Goal: Task Accomplishment & Management: Manage account settings

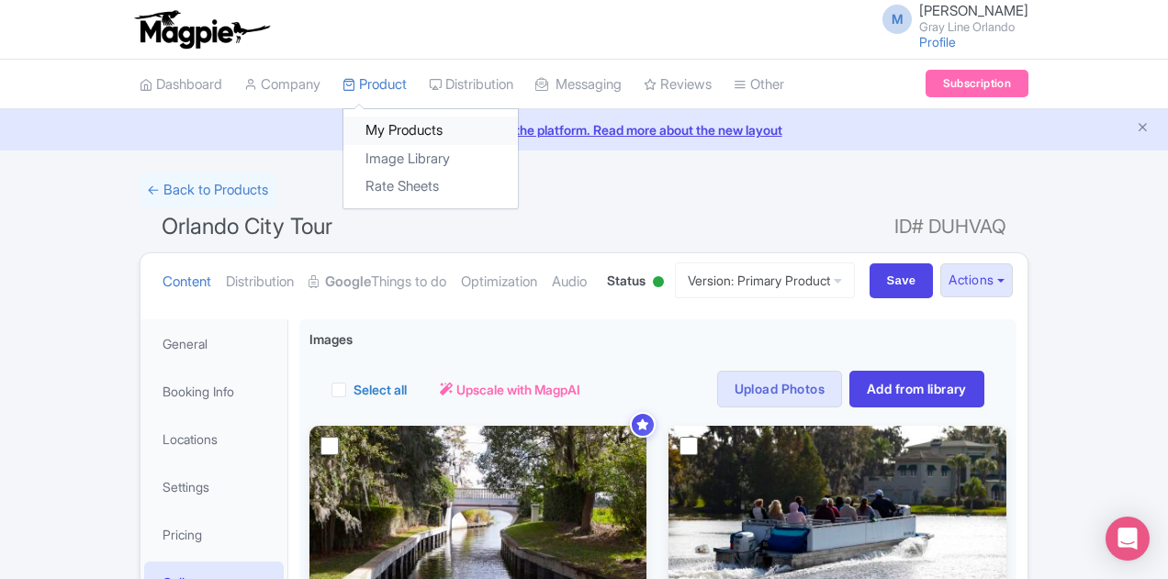
click at [343, 127] on link "My Products" at bounding box center [430, 131] width 174 height 28
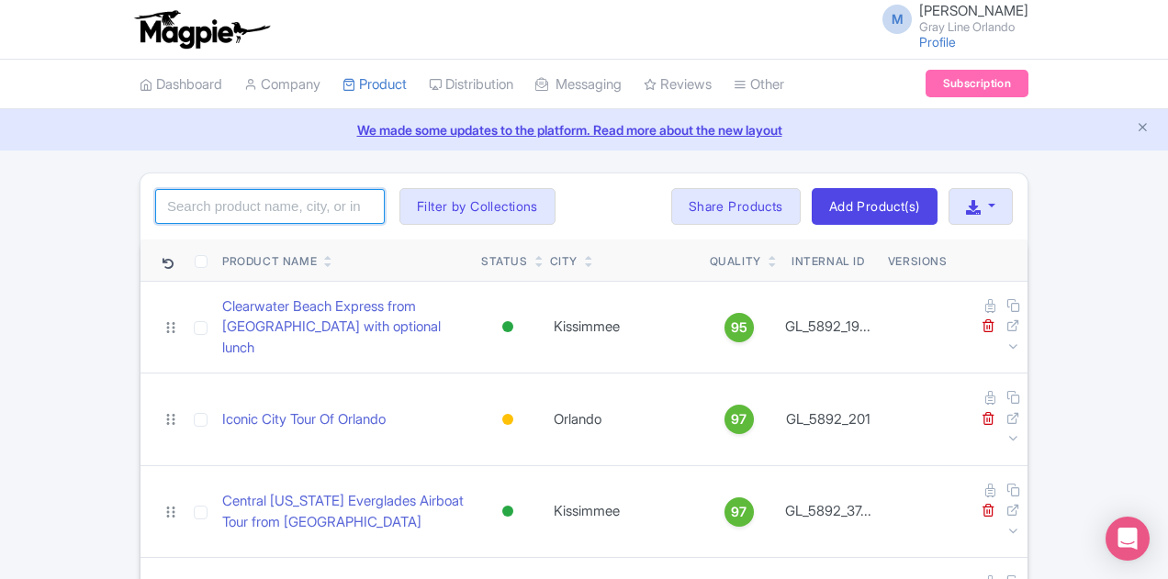
click at [207, 220] on input "search" at bounding box center [269, 206] width 229 height 35
type input "wild florida"
click button "Search" at bounding box center [0, 0] width 0 height 0
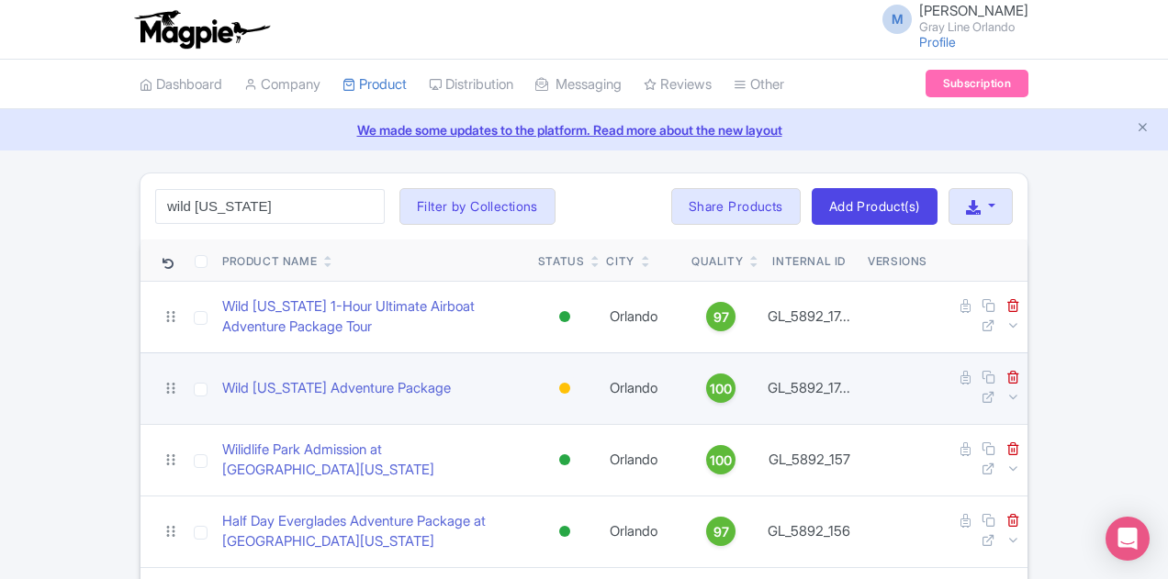
scroll to position [184, 0]
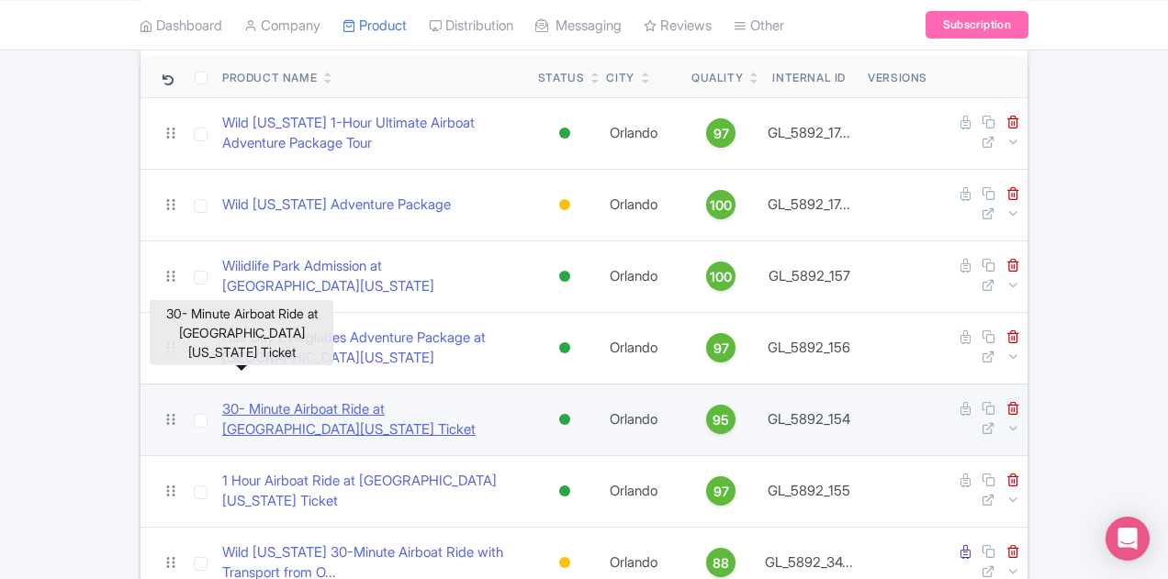
click at [264, 399] on link "30- Minute Airboat Ride at Wild Florida Ticket" at bounding box center [372, 419] width 301 height 41
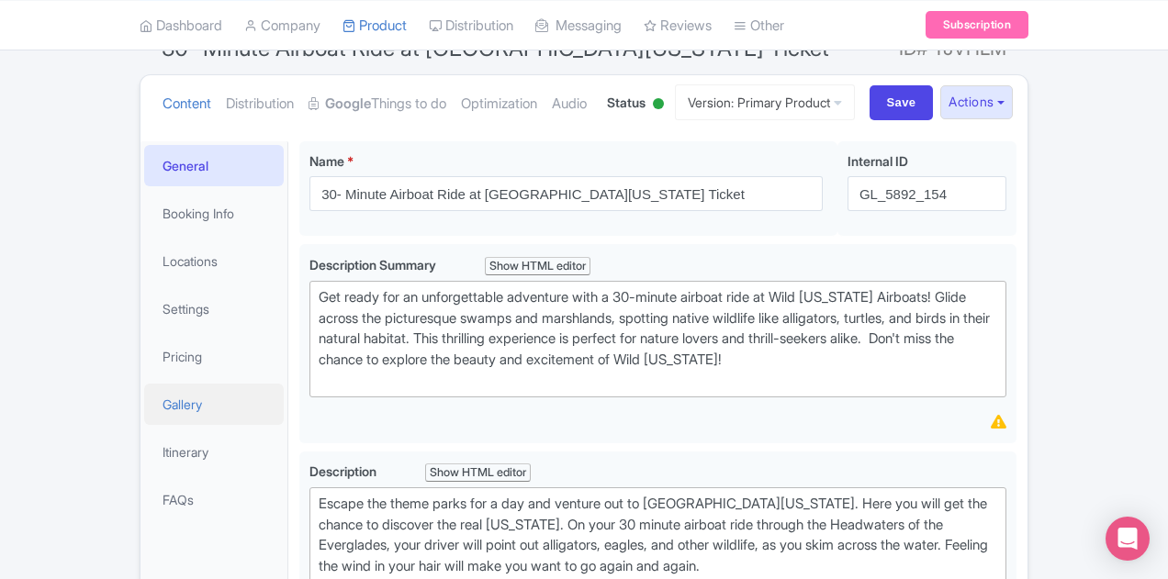
scroll to position [184, 0]
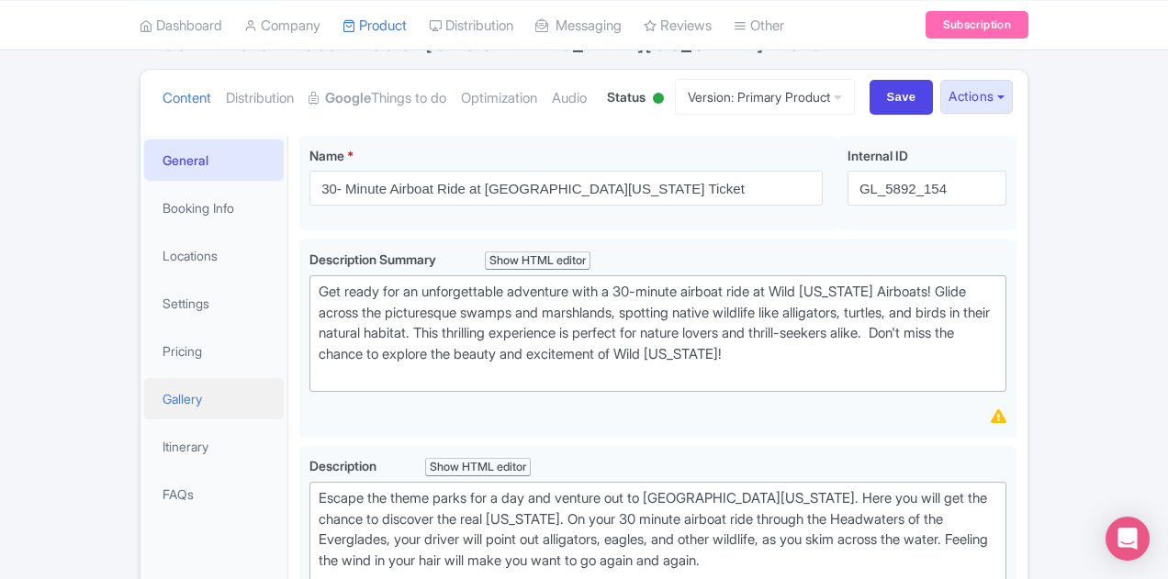
click at [144, 399] on link "Gallery" at bounding box center [214, 398] width 140 height 41
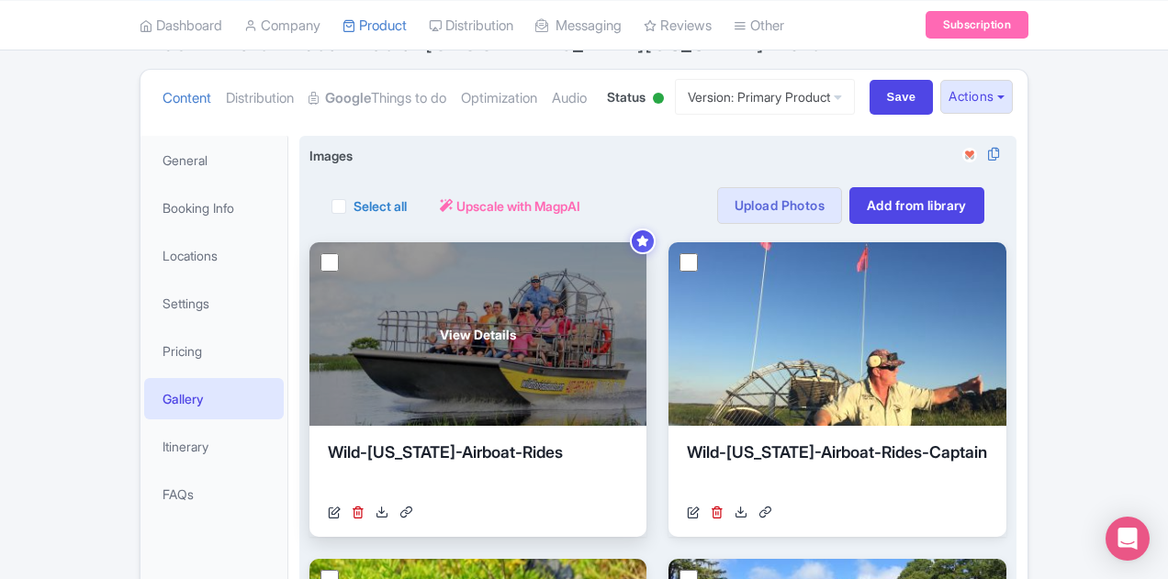
click at [437, 401] on div "View Details" at bounding box center [477, 334] width 337 height 184
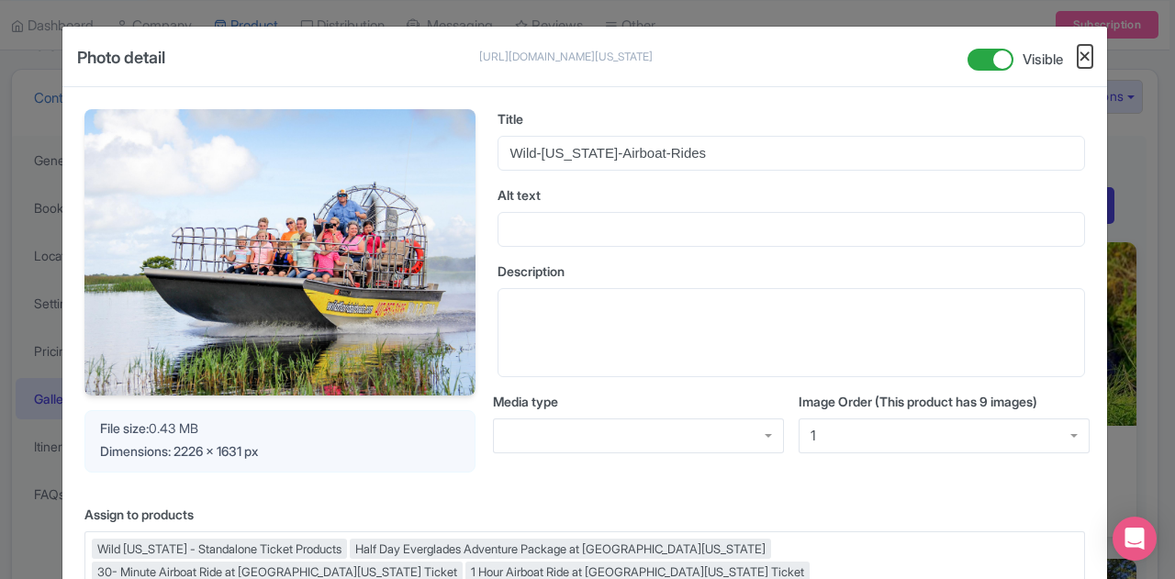
click at [1088, 50] on button "Close" at bounding box center [1085, 56] width 15 height 23
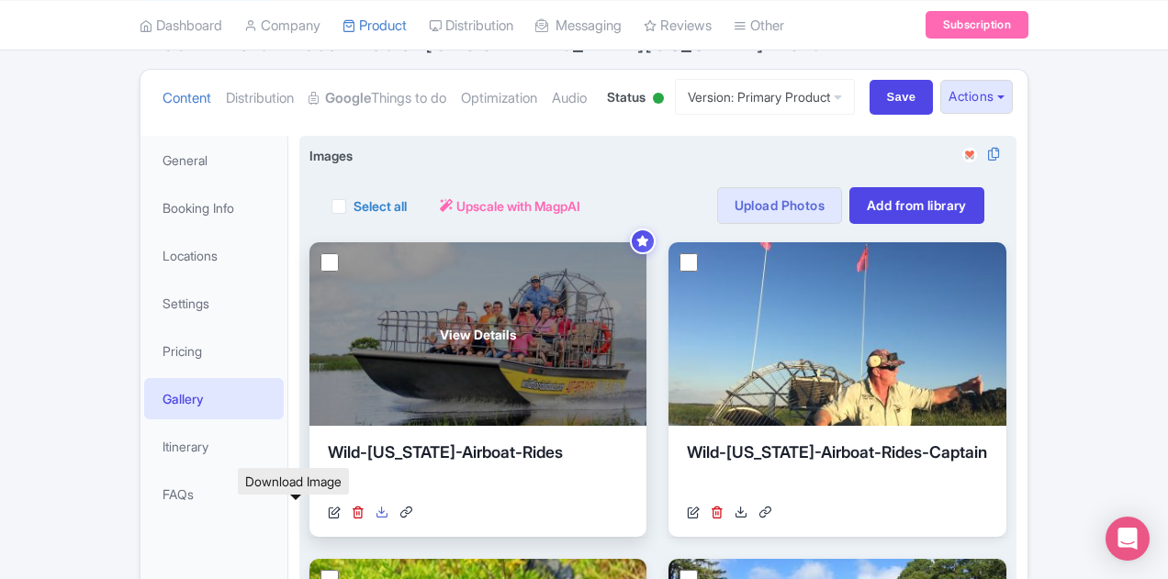
click at [375, 511] on icon at bounding box center [381, 512] width 13 height 13
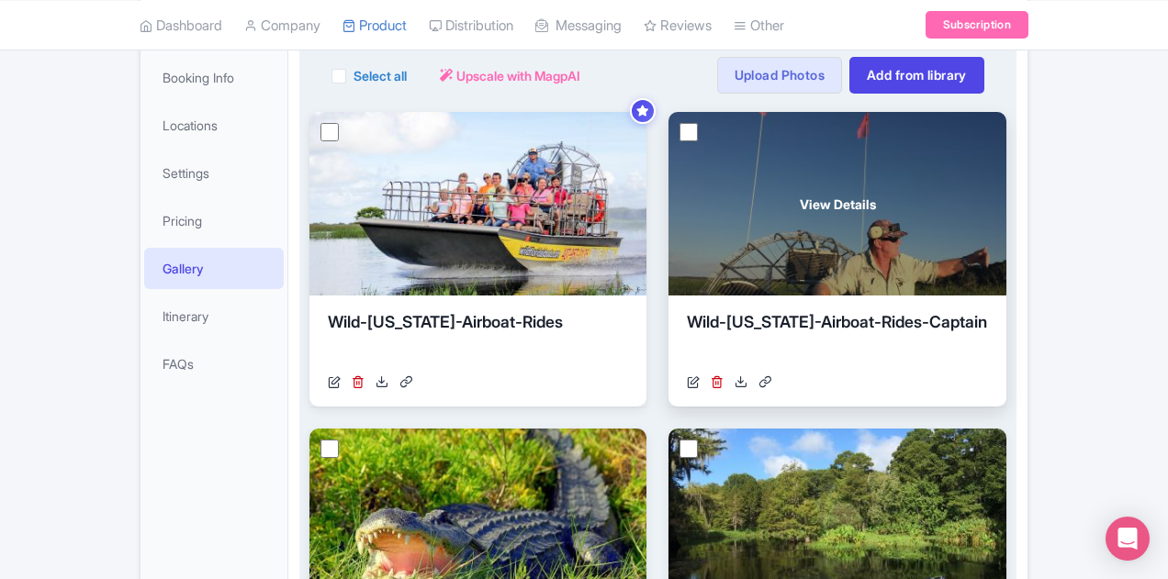
scroll to position [406, 0]
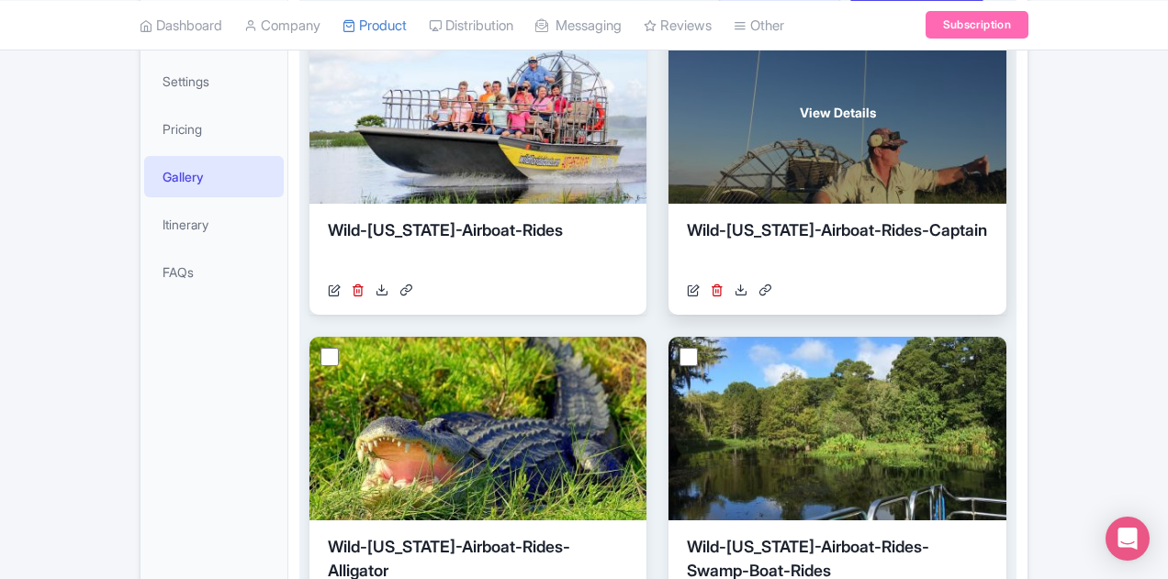
click at [677, 131] on div "View Details" at bounding box center [836, 112] width 337 height 184
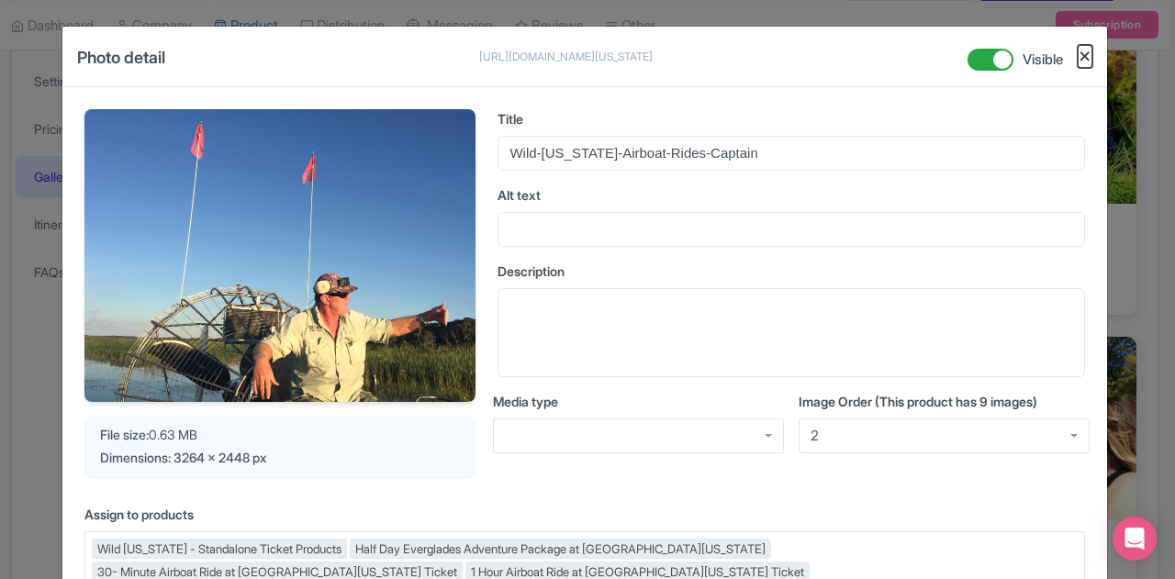
click at [1086, 49] on button "Close" at bounding box center [1085, 56] width 15 height 23
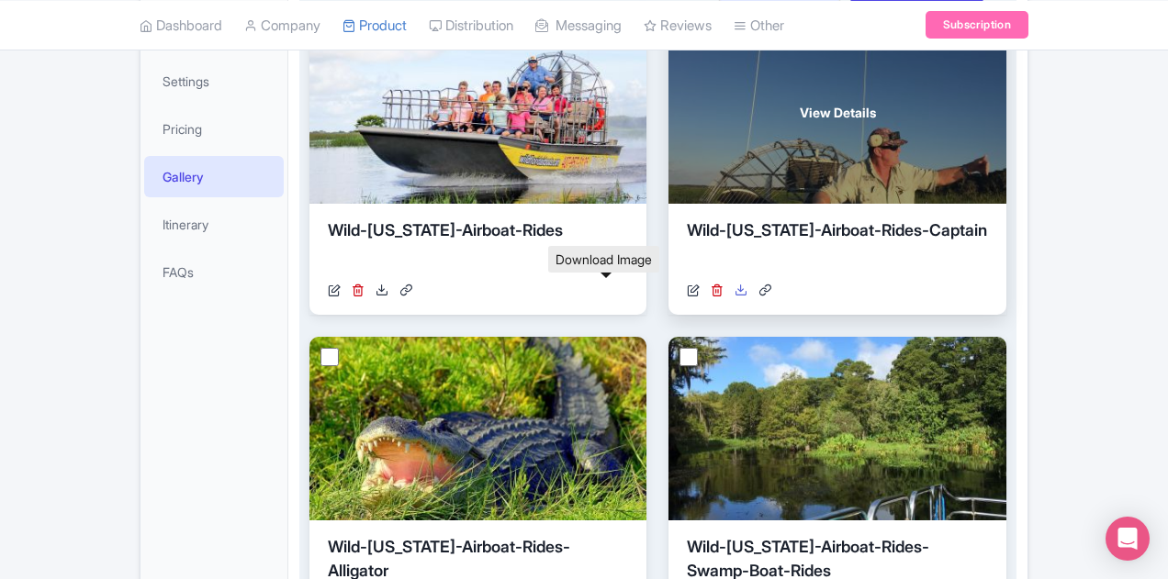
click at [734, 287] on icon at bounding box center [740, 290] width 13 height 13
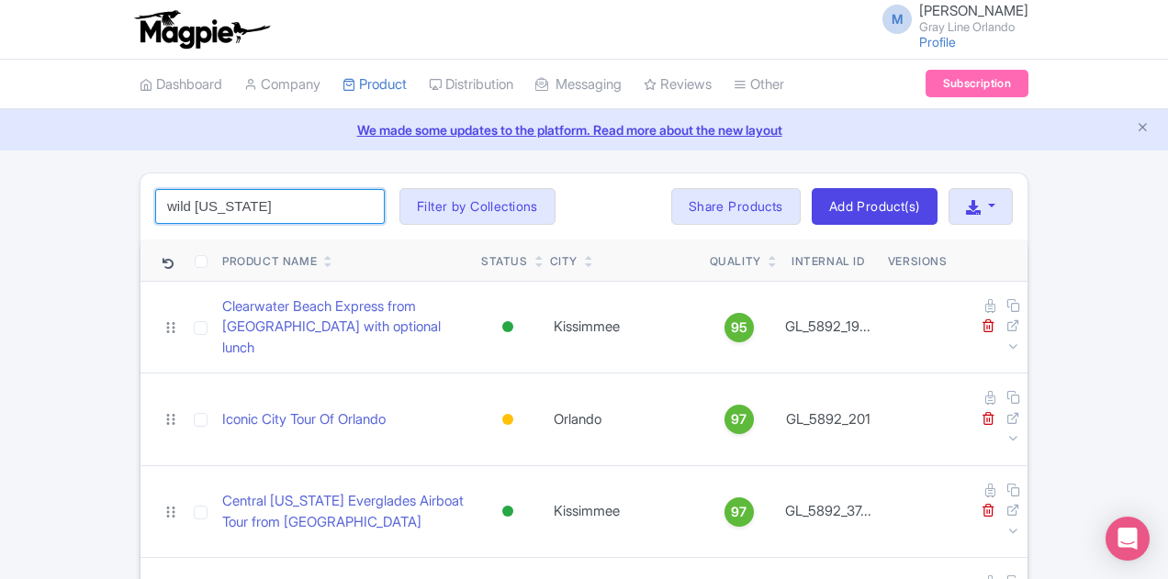
click at [200, 214] on input "wild [US_STATE]" at bounding box center [269, 206] width 229 height 35
click at [204, 211] on input "wild [US_STATE]" at bounding box center [269, 206] width 229 height 35
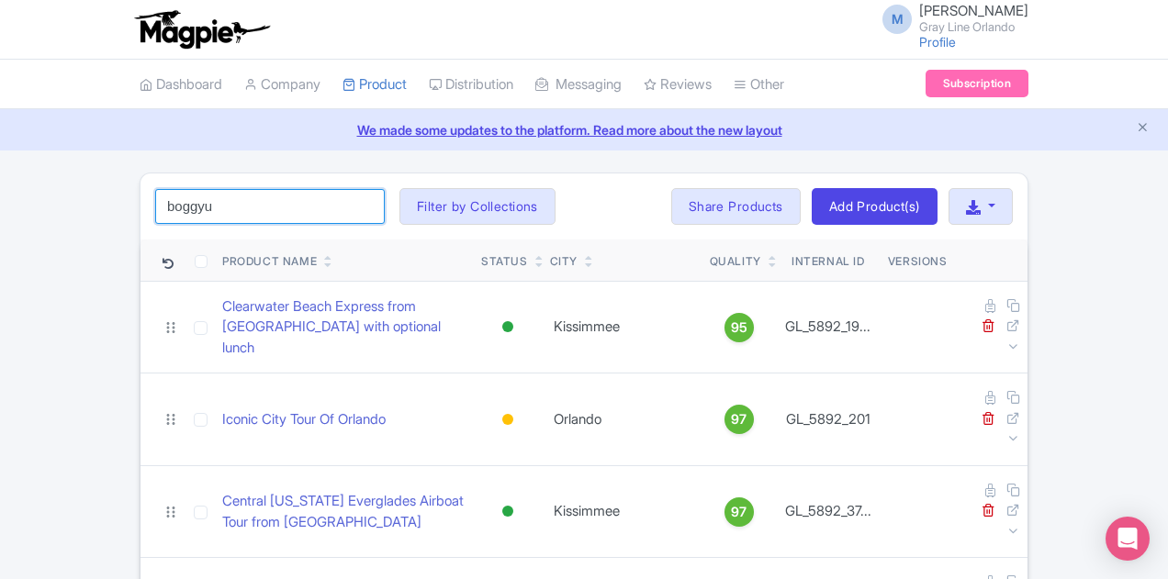
click button "Search" at bounding box center [0, 0] width 0 height 0
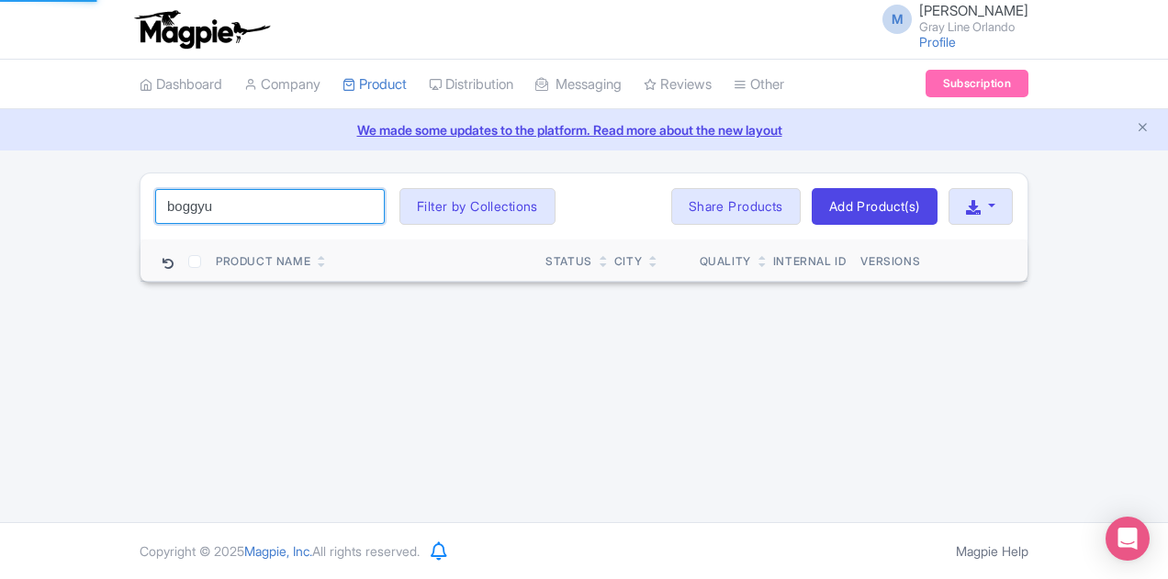
click at [204, 211] on input "boggyu" at bounding box center [269, 206] width 229 height 35
type input "boggy"
click button "Search" at bounding box center [0, 0] width 0 height 0
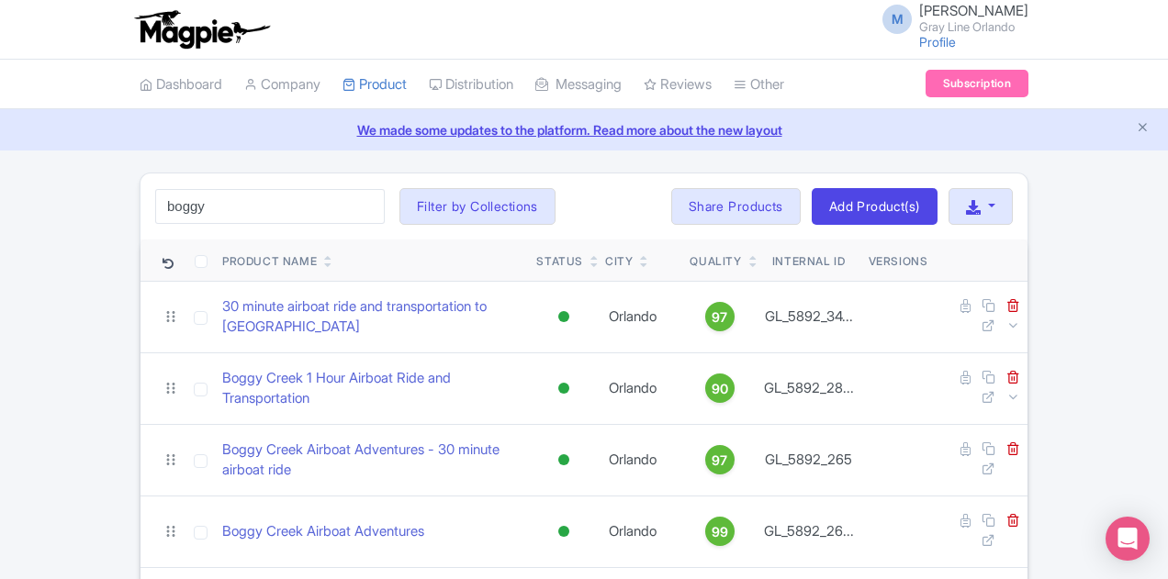
drag, startPoint x: 182, startPoint y: 397, endPoint x: 521, endPoint y: 218, distance: 383.5
drag, startPoint x: 521, startPoint y: 218, endPoint x: 480, endPoint y: 220, distance: 41.4
click at [480, 220] on div "boggy Search Filter by Collections Airboat Ride Tours with Transportation City …" at bounding box center [583, 207] width 887 height 66
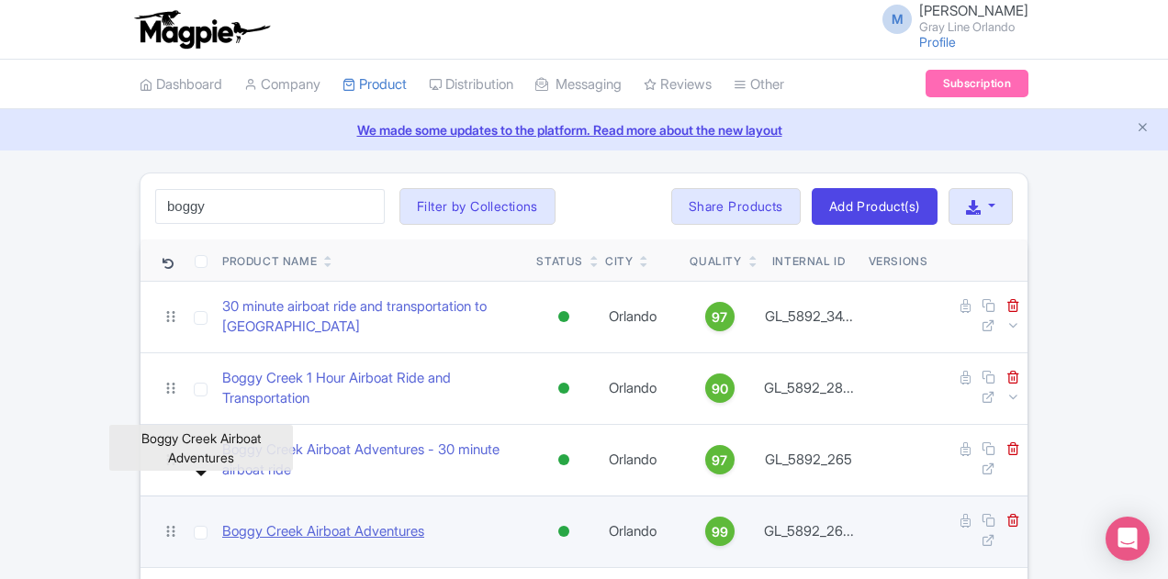
click at [300, 521] on link "Boggy Creek Airboat Adventures" at bounding box center [323, 531] width 202 height 21
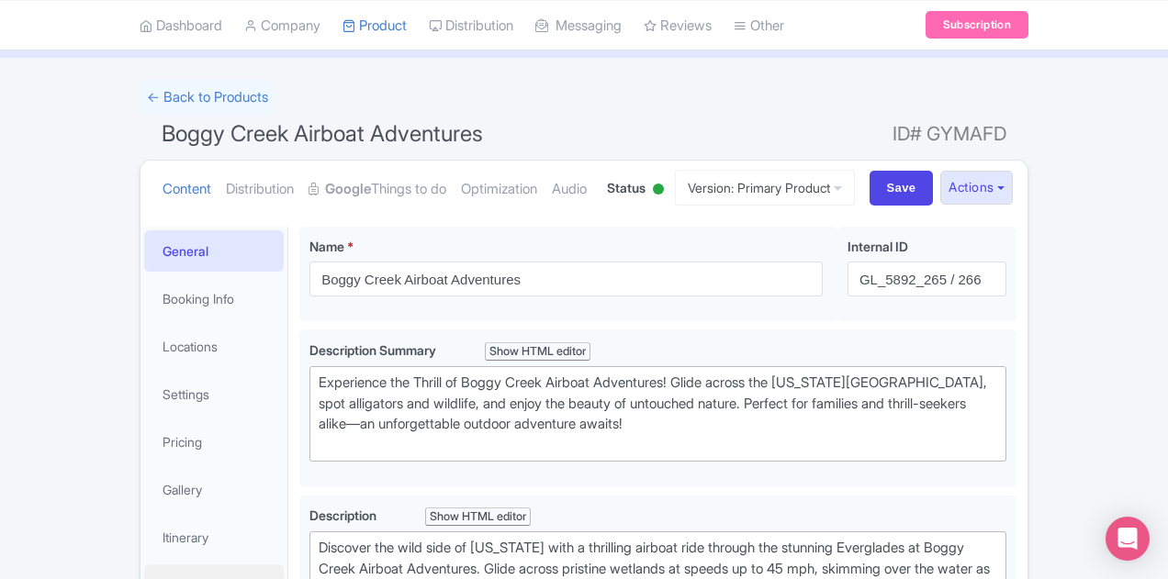
scroll to position [184, 0]
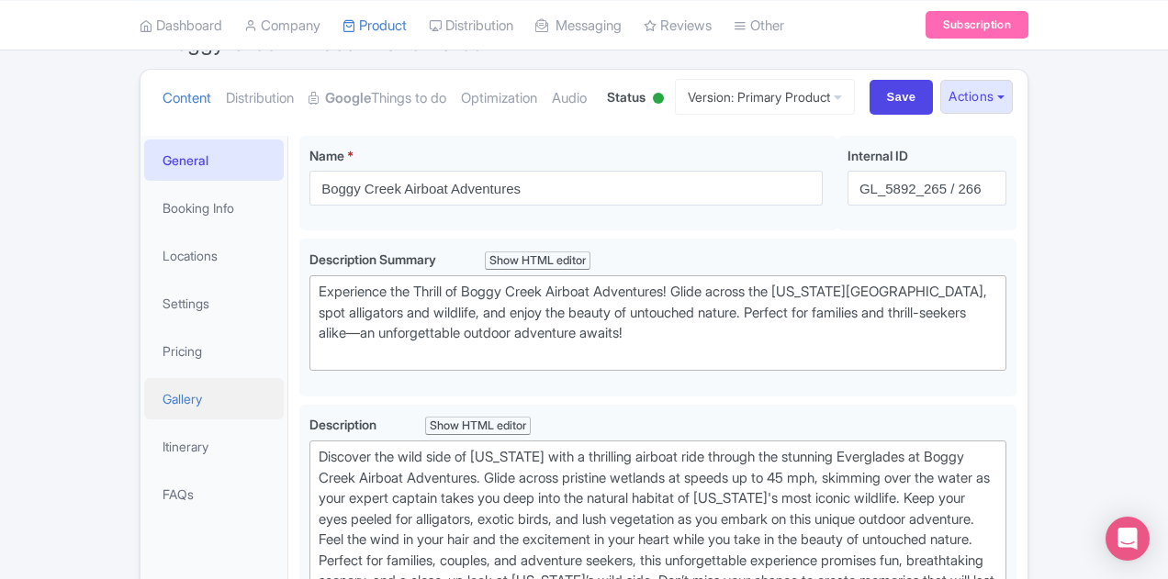
click at [144, 388] on link "Gallery" at bounding box center [214, 398] width 140 height 41
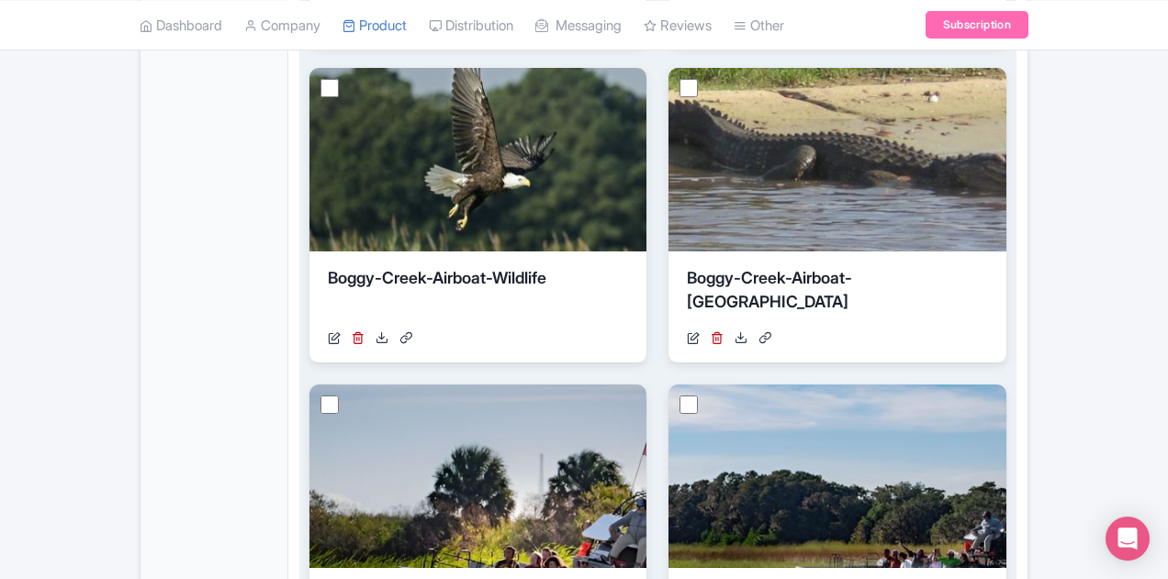
scroll to position [1048, 0]
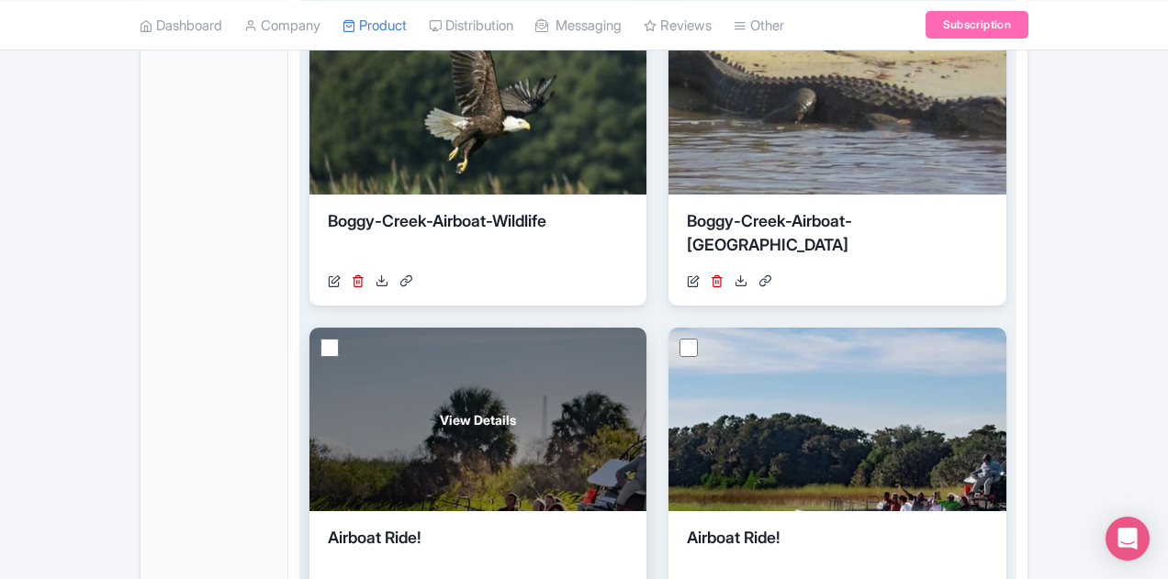
click at [309, 328] on div "View Details" at bounding box center [477, 420] width 337 height 184
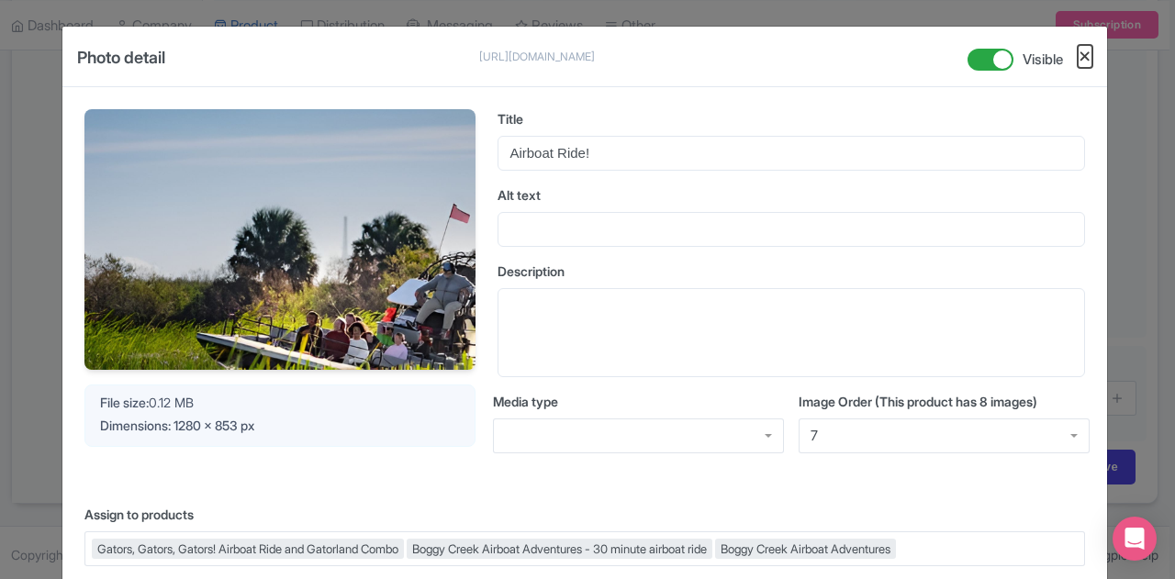
click at [1087, 58] on button "Close" at bounding box center [1085, 56] width 15 height 23
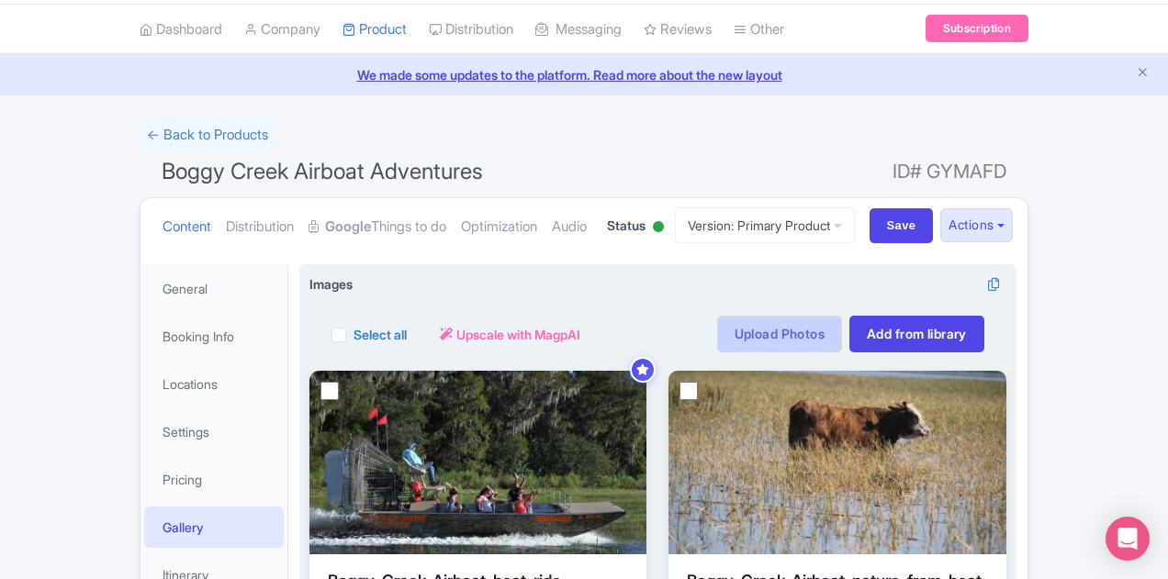
scroll to position [0, 0]
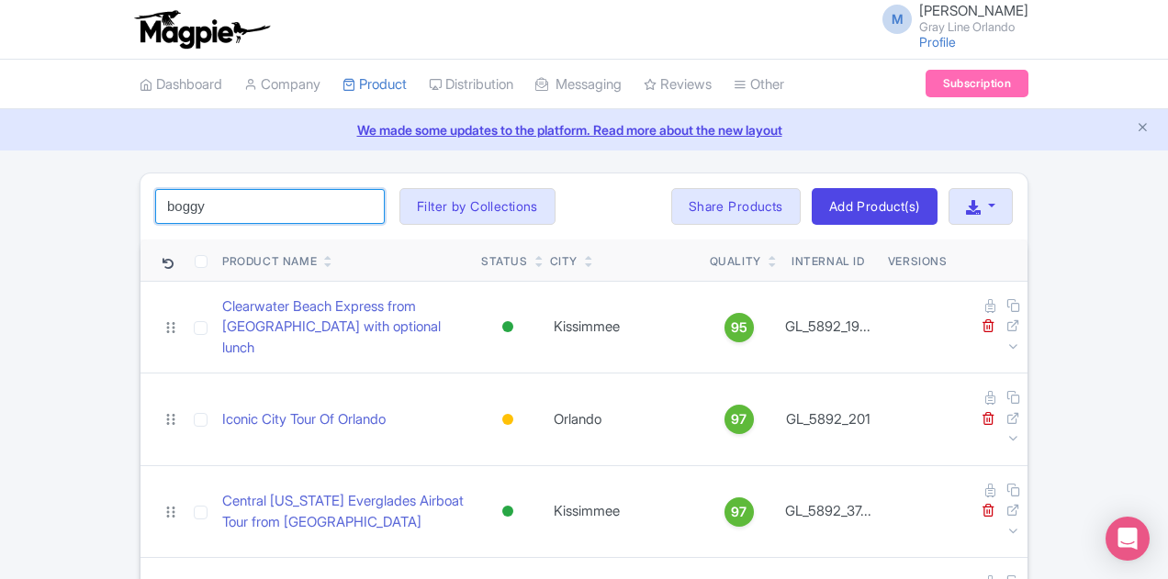
click at [180, 207] on input "boggy" at bounding box center [269, 206] width 229 height 35
type input "airboat"
click button "Search" at bounding box center [0, 0] width 0 height 0
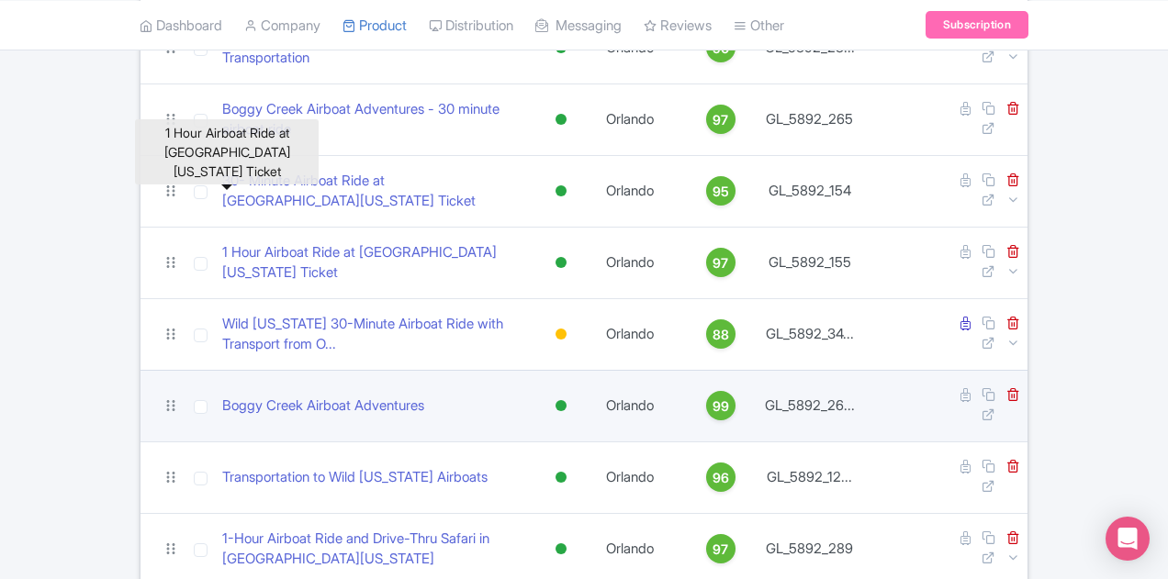
scroll to position [512, 0]
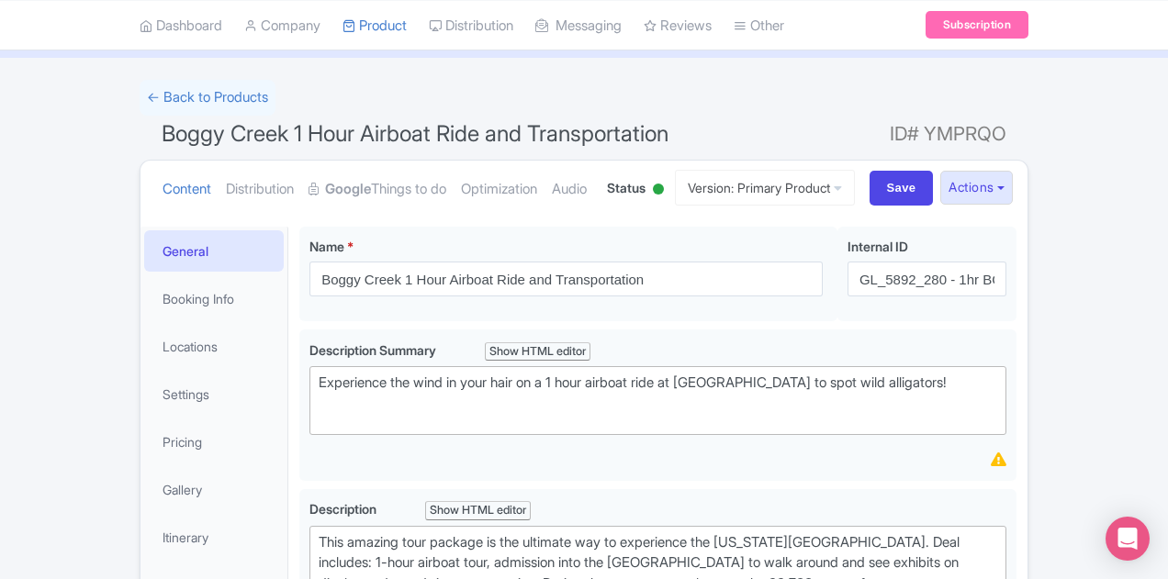
scroll to position [184, 0]
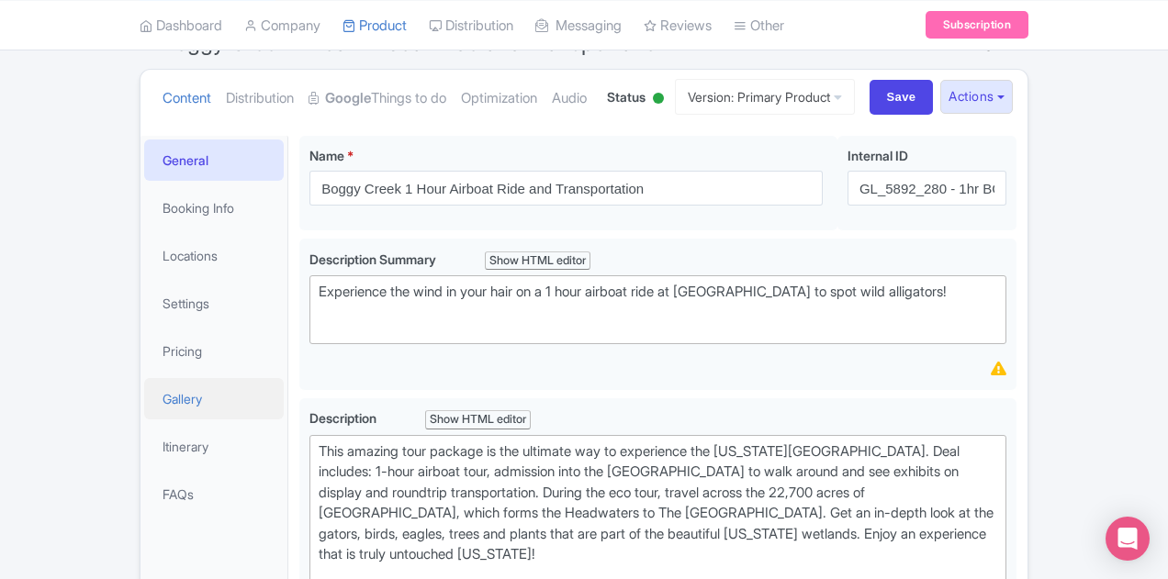
click at [144, 409] on link "Gallery" at bounding box center [214, 398] width 140 height 41
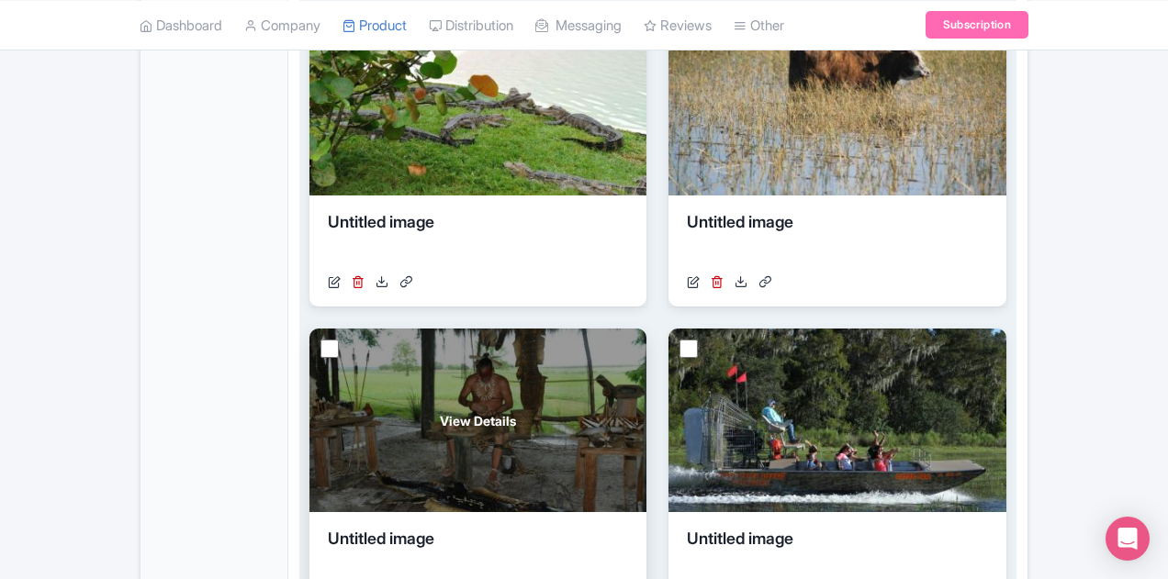
scroll to position [681, 0]
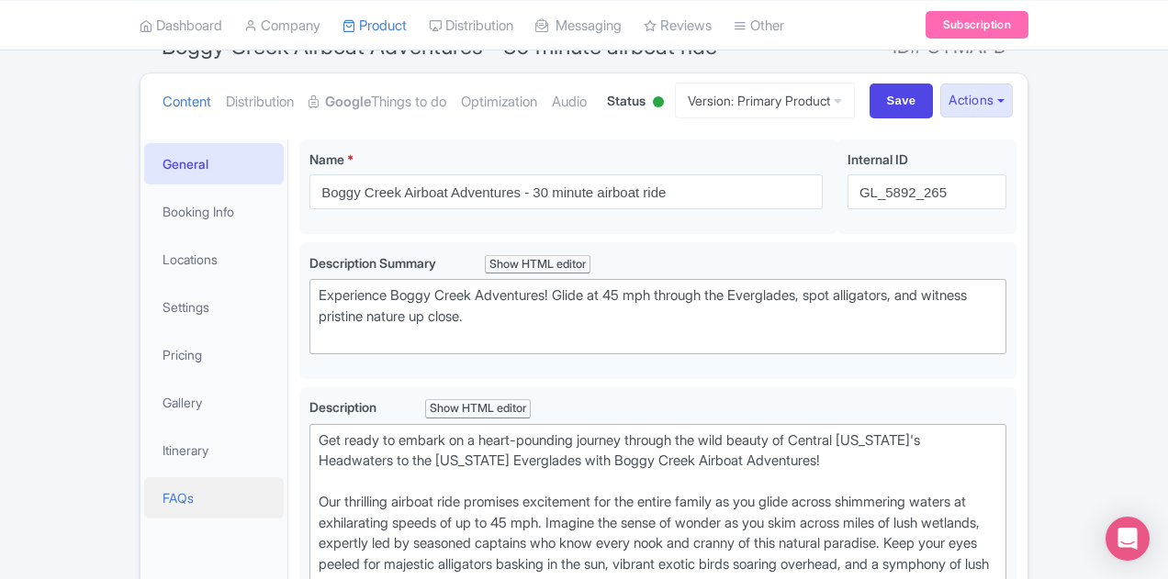
scroll to position [184, 0]
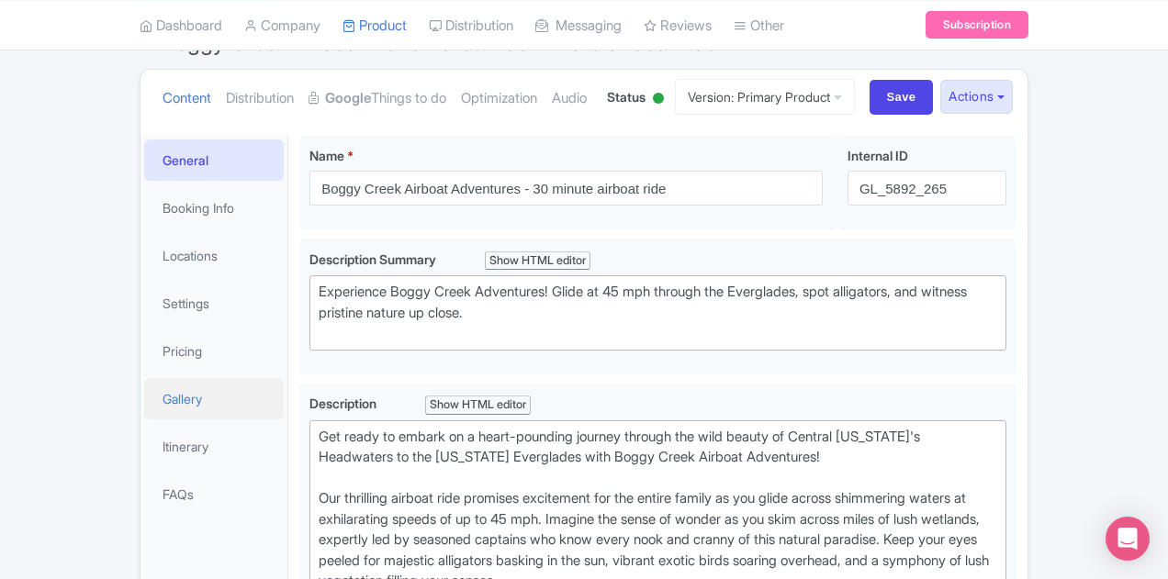
click at [144, 390] on link "Gallery" at bounding box center [214, 398] width 140 height 41
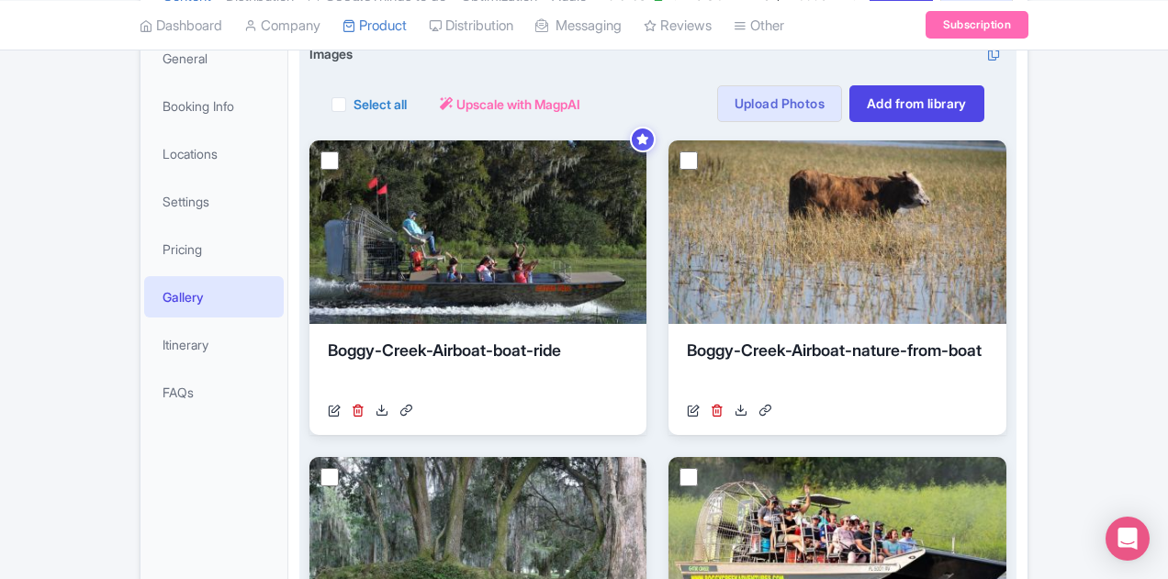
scroll to position [459, 0]
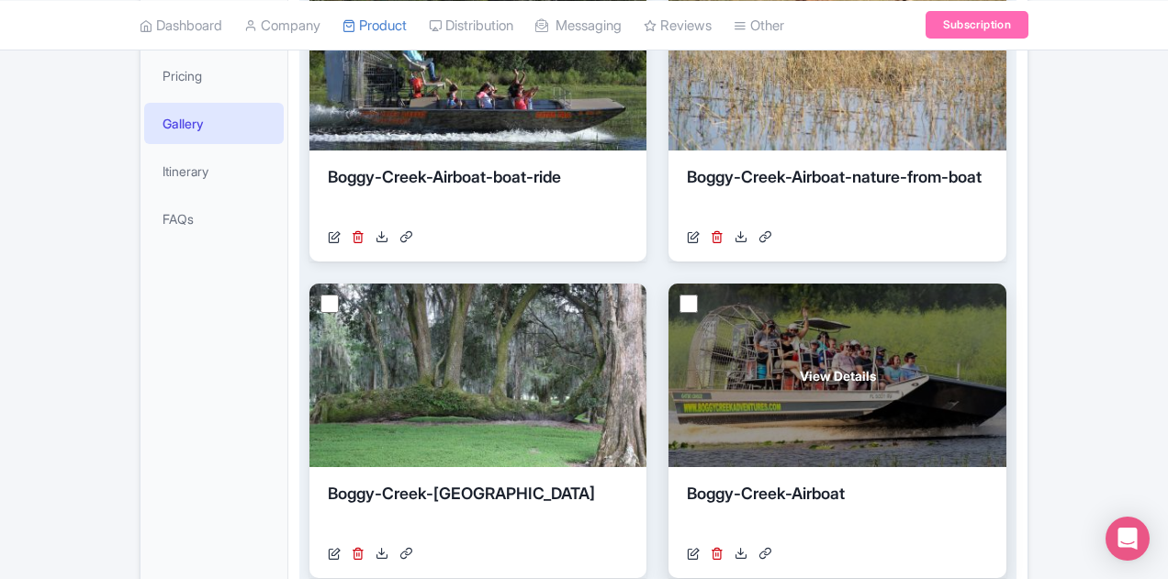
click at [800, 375] on span "View Details" at bounding box center [838, 375] width 76 height 19
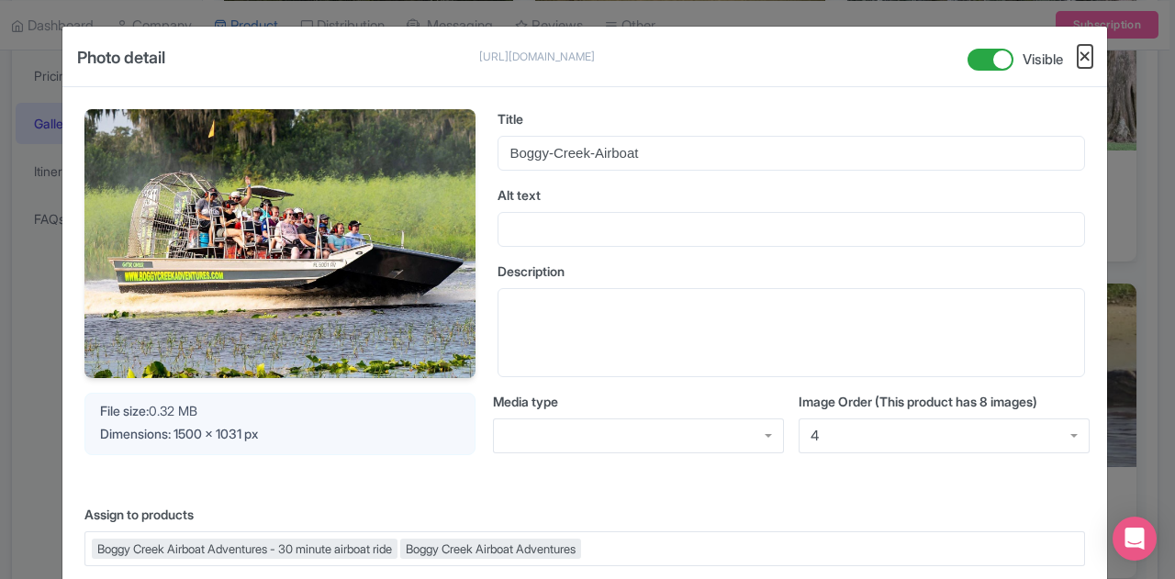
click at [1083, 52] on button "Close" at bounding box center [1085, 56] width 15 height 23
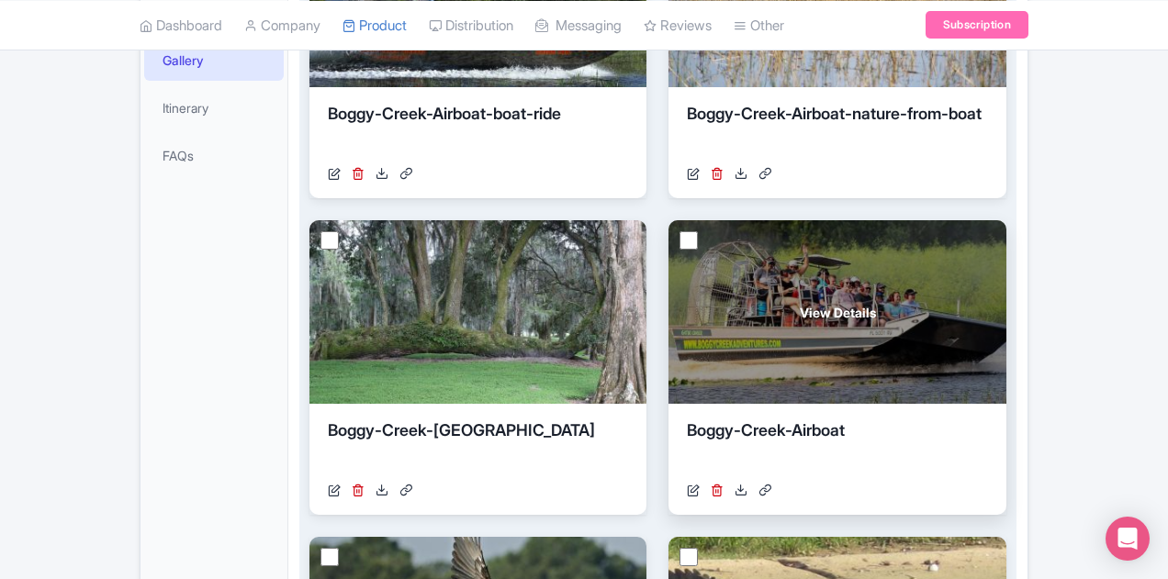
scroll to position [551, 0]
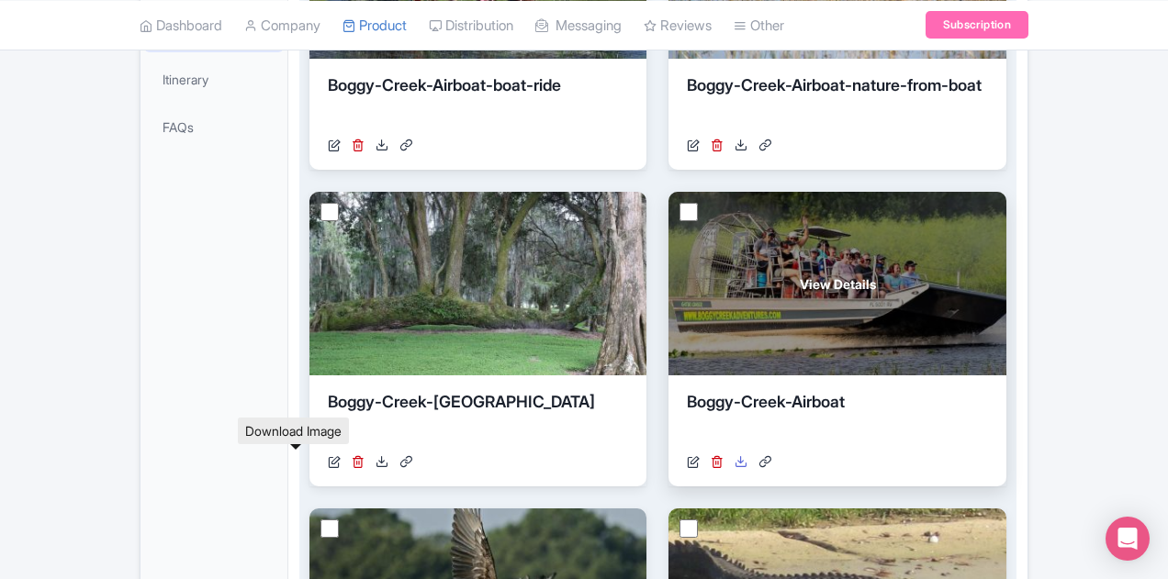
click at [734, 458] on icon at bounding box center [740, 461] width 13 height 13
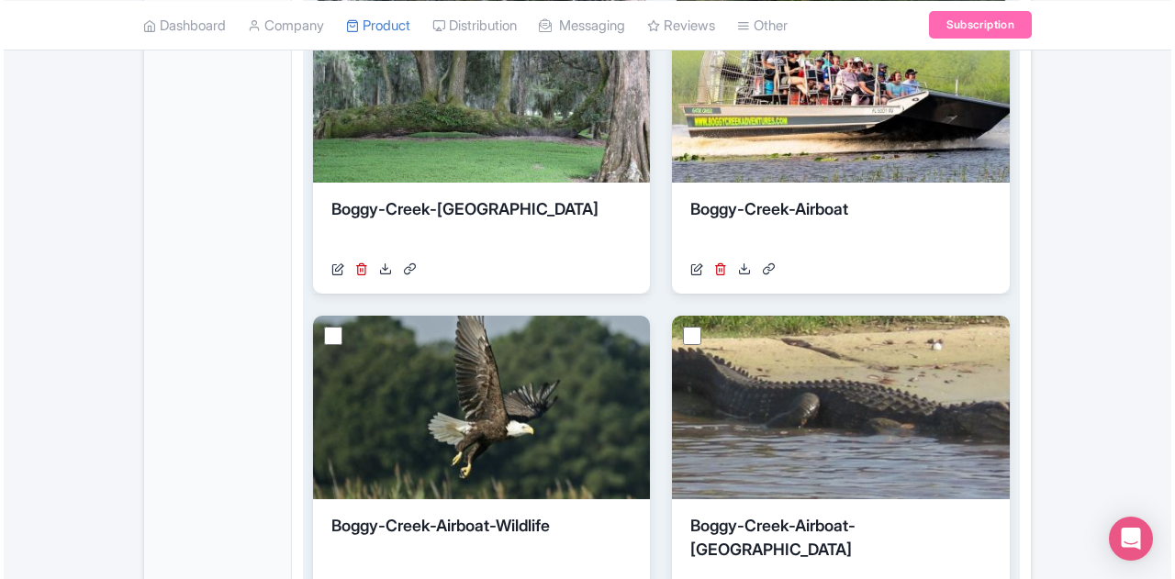
scroll to position [826, 0]
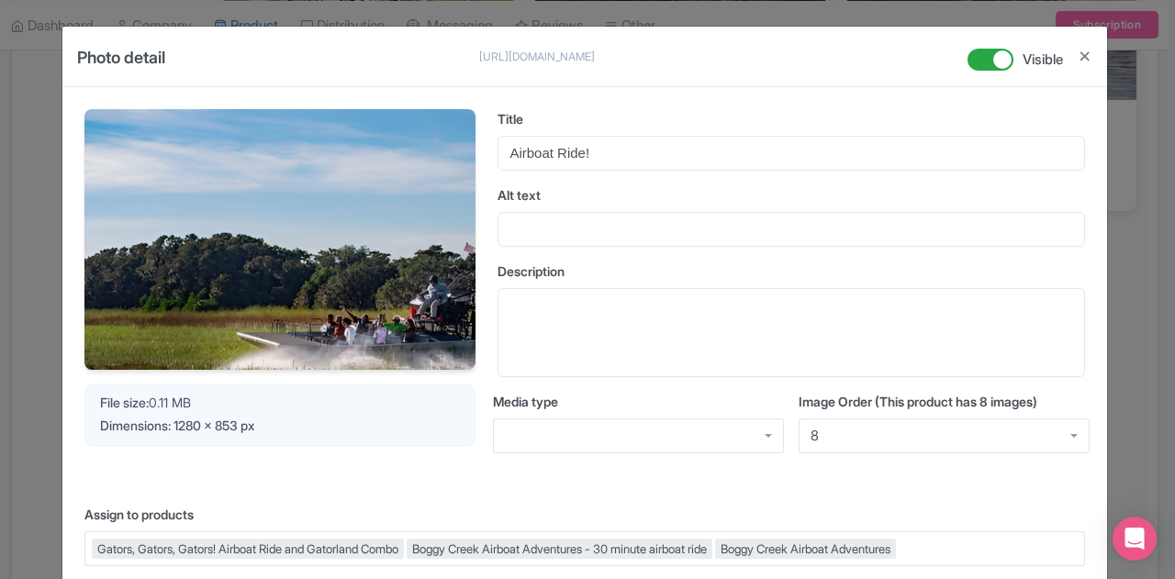
click at [1091, 62] on div "Photo detail https://res.cloudinary.com/hfyvkoyi1/image/upload/v1727286378/z8pg…" at bounding box center [584, 57] width 1045 height 61
drag, startPoint x: 73, startPoint y: 264, endPoint x: 5, endPoint y: 250, distance: 70.4
click at [73, 264] on div "Your Image is being upscaled File size: 0.11 MB Dimensions: 1280 x 853 px Title…" at bounding box center [584, 494] width 1045 height 814
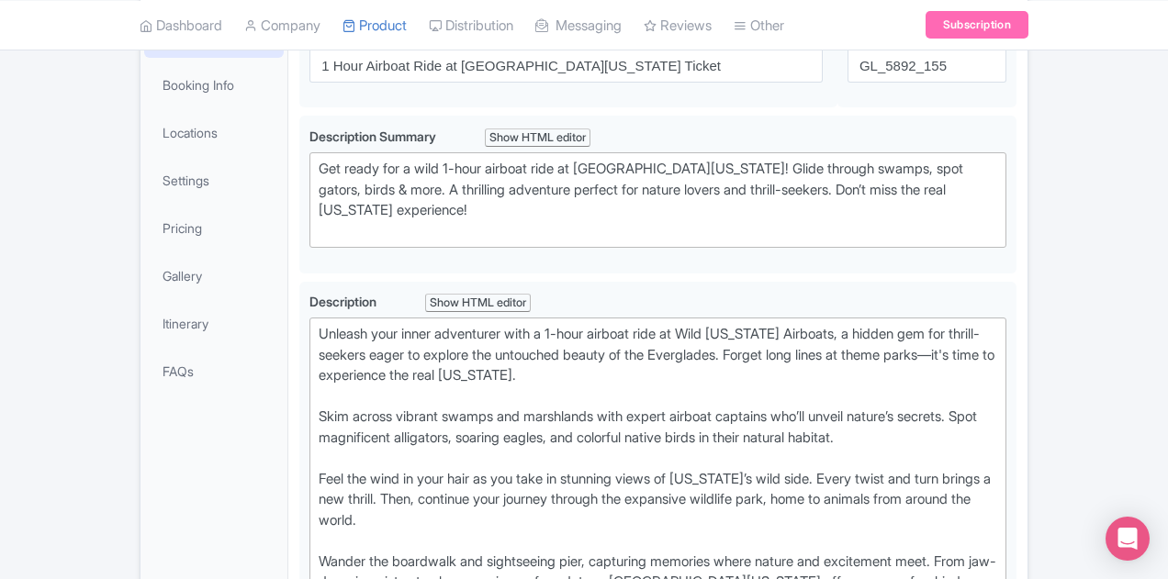
scroll to position [367, 0]
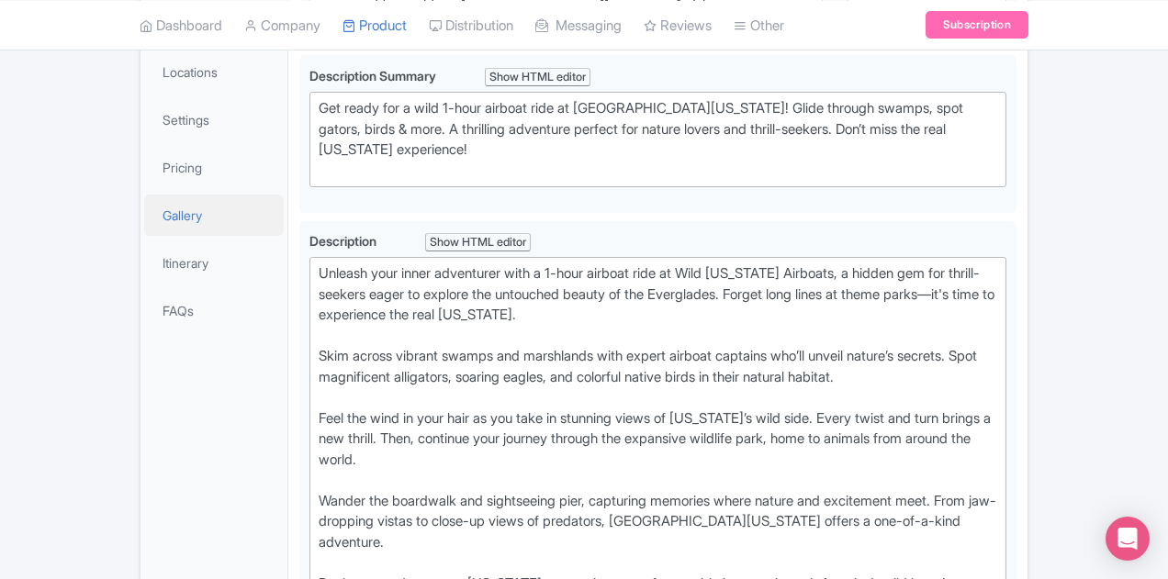
click at [144, 223] on link "Gallery" at bounding box center [214, 215] width 140 height 41
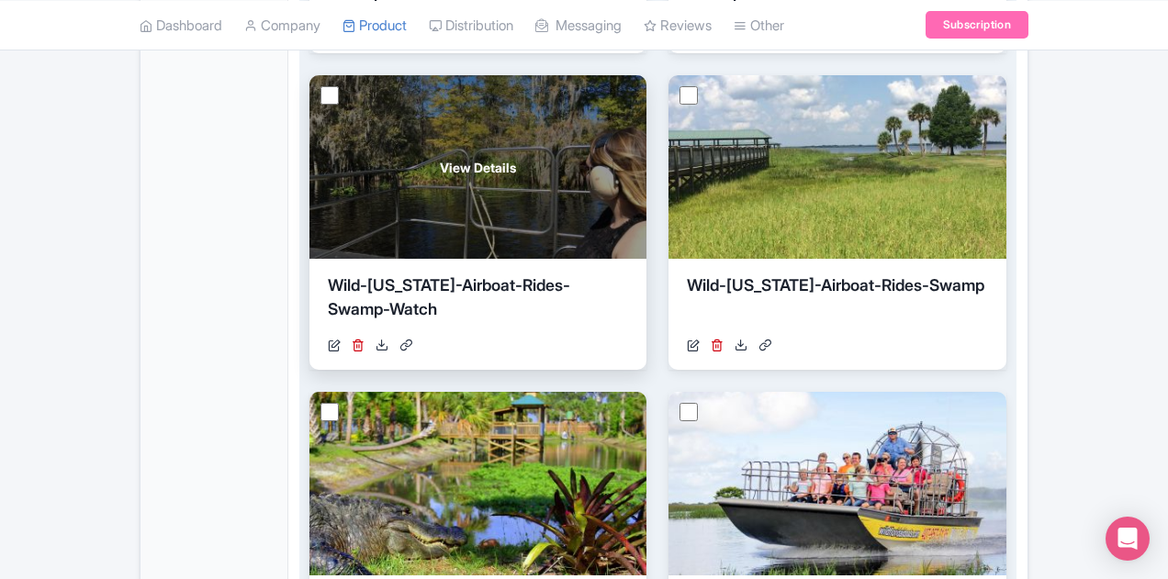
scroll to position [1010, 0]
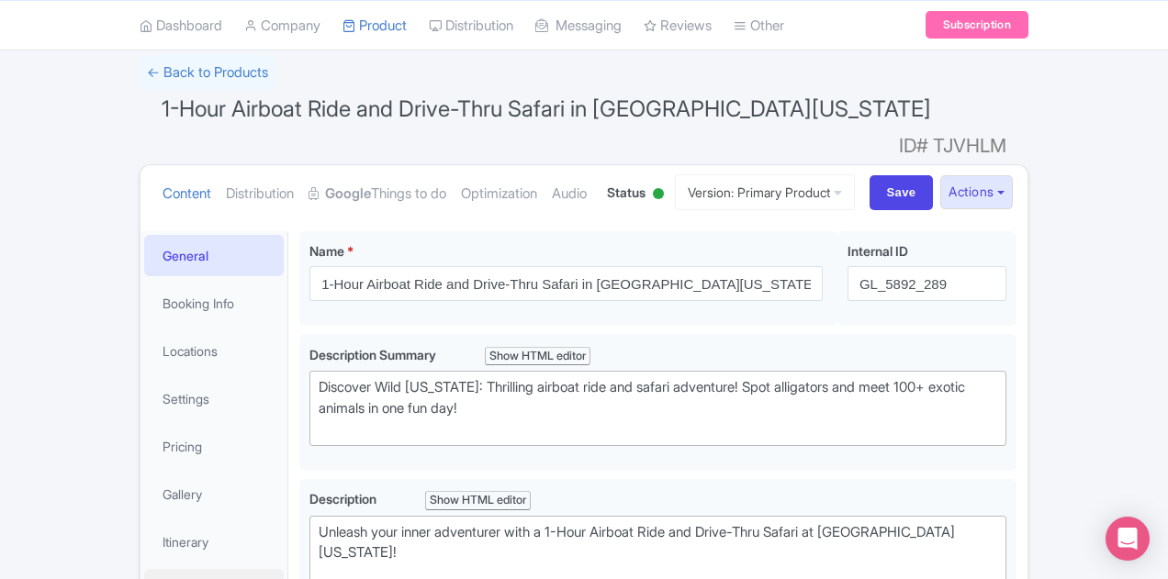
scroll to position [184, 0]
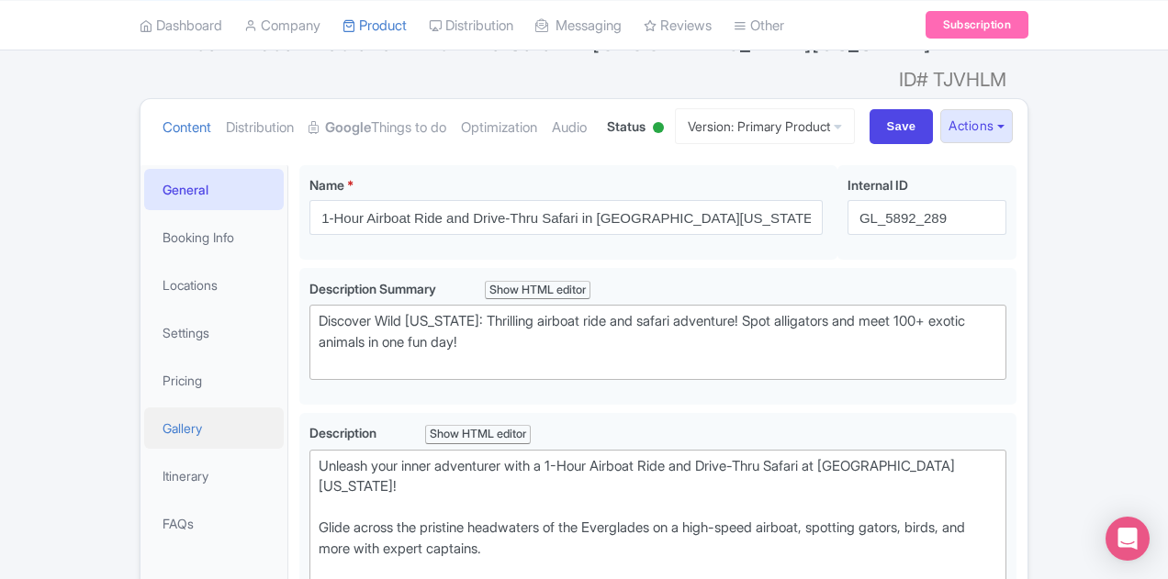
click at [144, 408] on link "Gallery" at bounding box center [214, 428] width 140 height 41
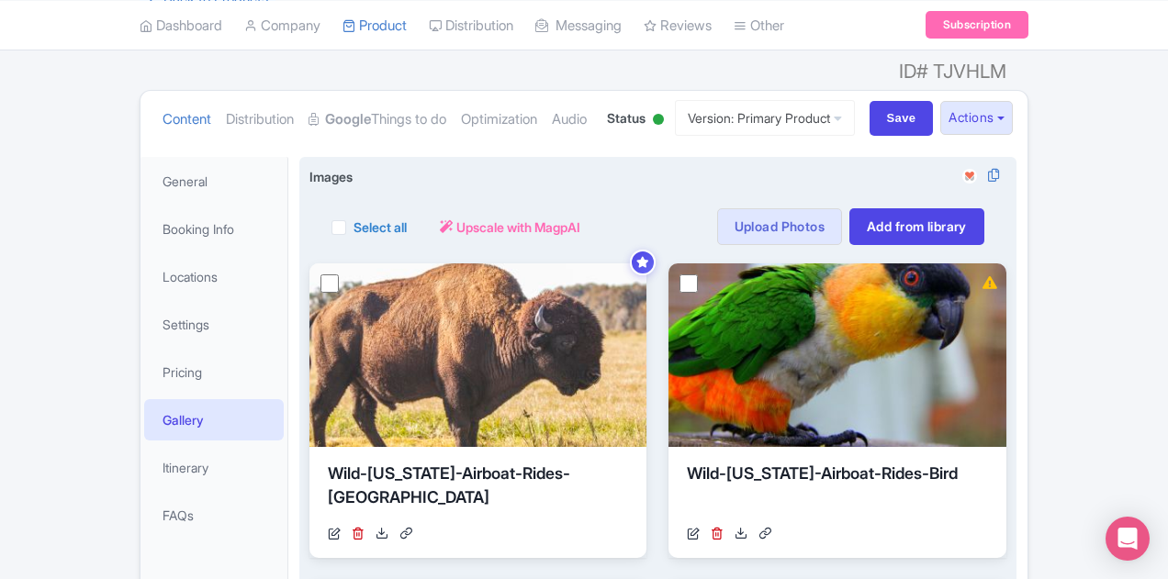
scroll to position [173, 0]
